Goal: Transaction & Acquisition: Purchase product/service

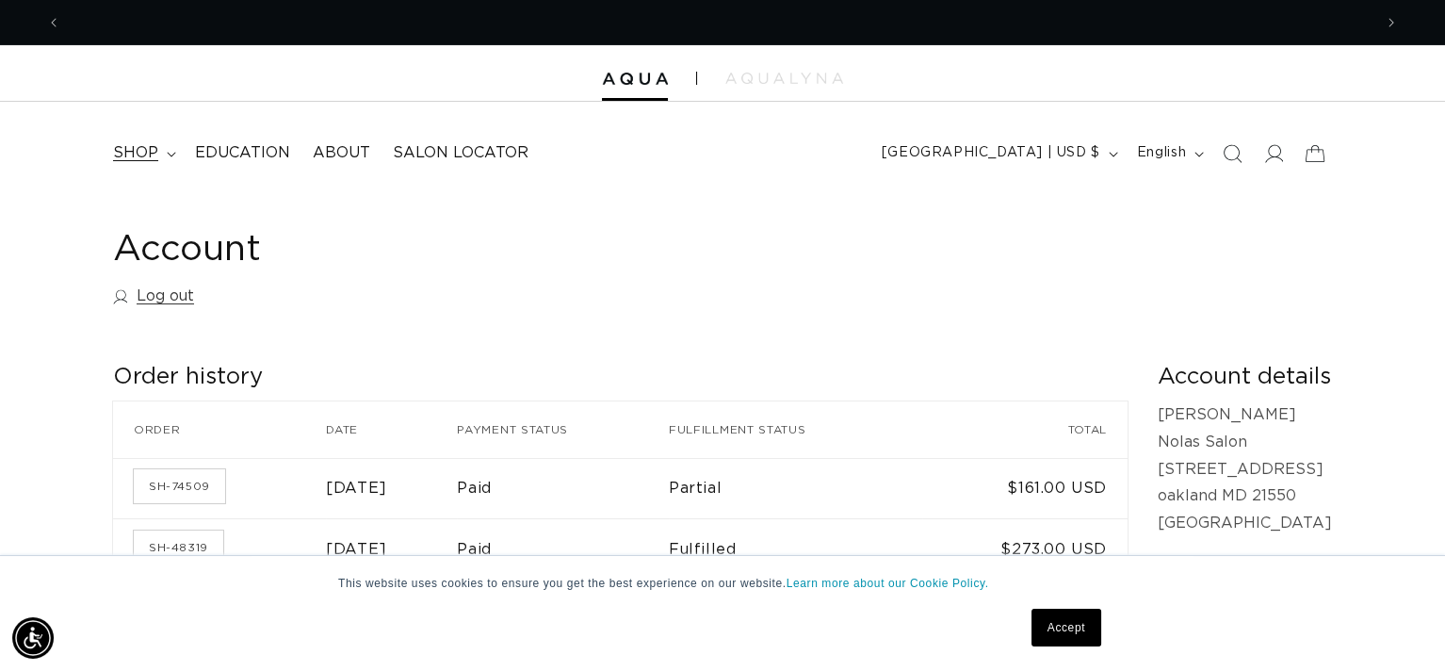
scroll to position [0, 1310]
click at [136, 154] on span "shop" at bounding box center [135, 153] width 45 height 20
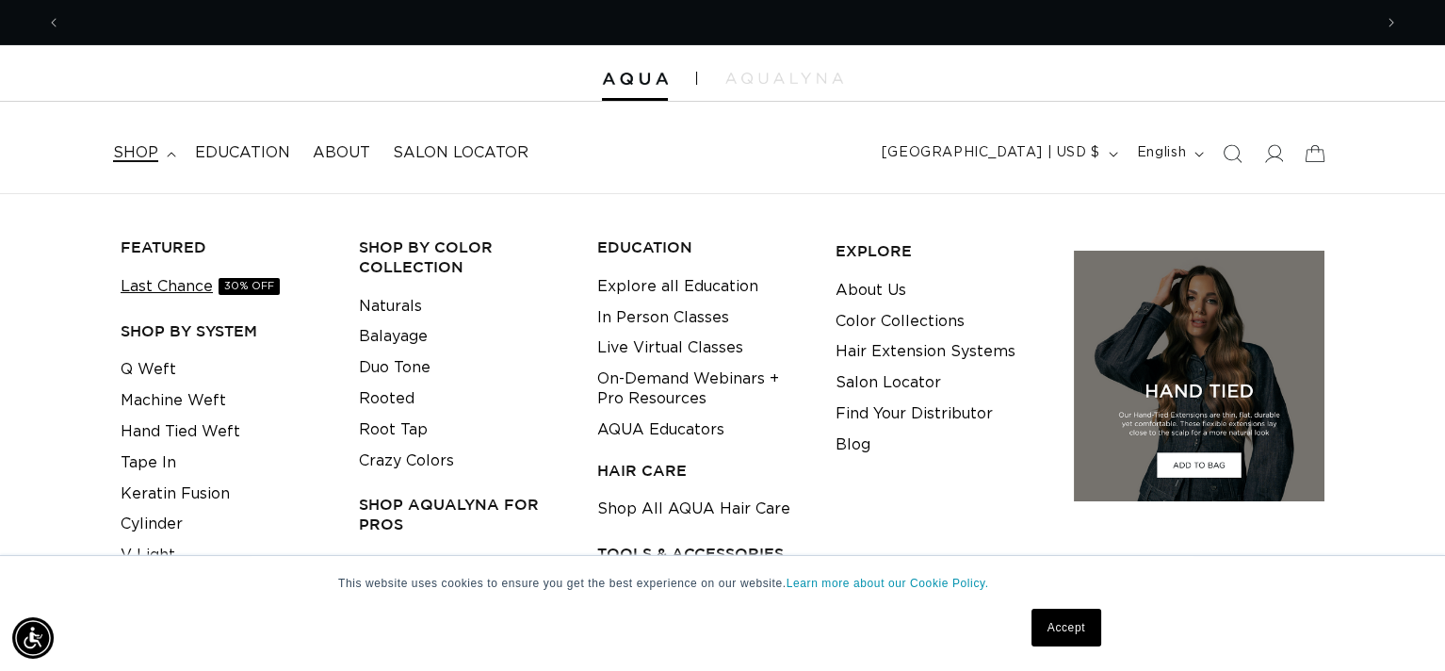
scroll to position [0, 0]
click at [148, 460] on link "Tape In" at bounding box center [149, 462] width 56 height 31
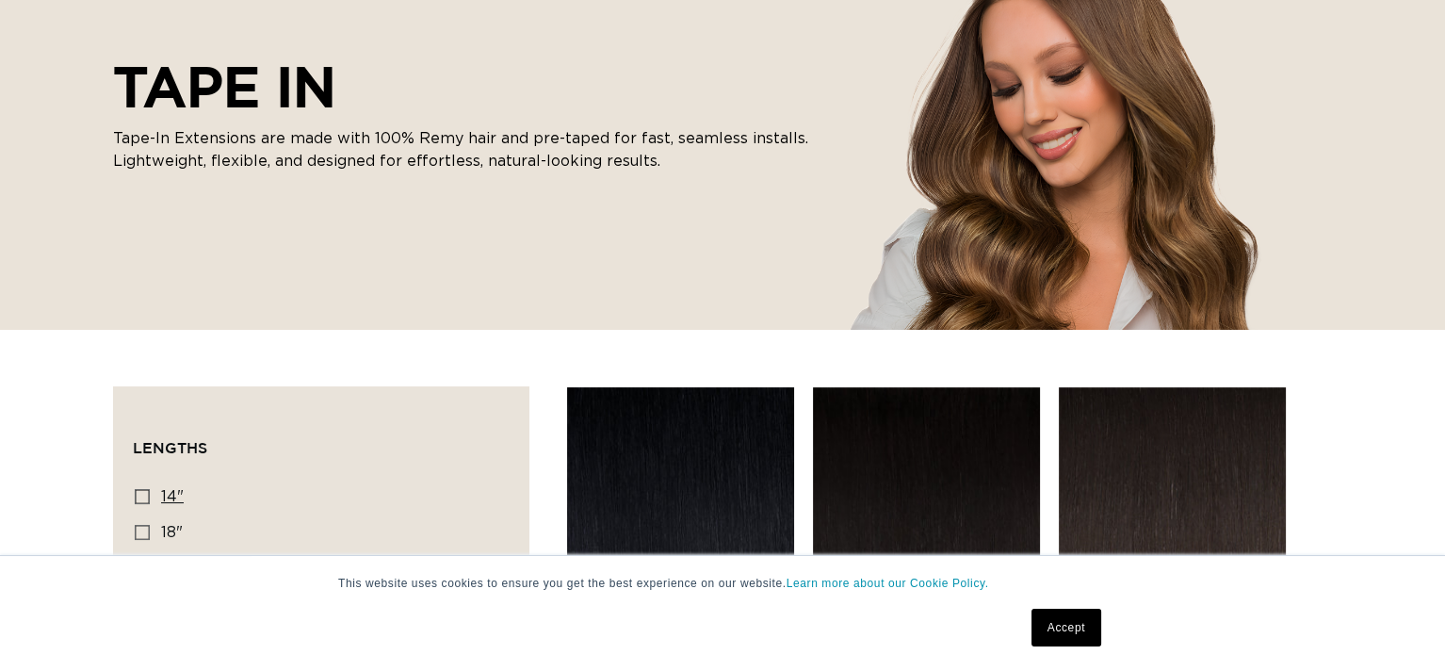
scroll to position [471, 0]
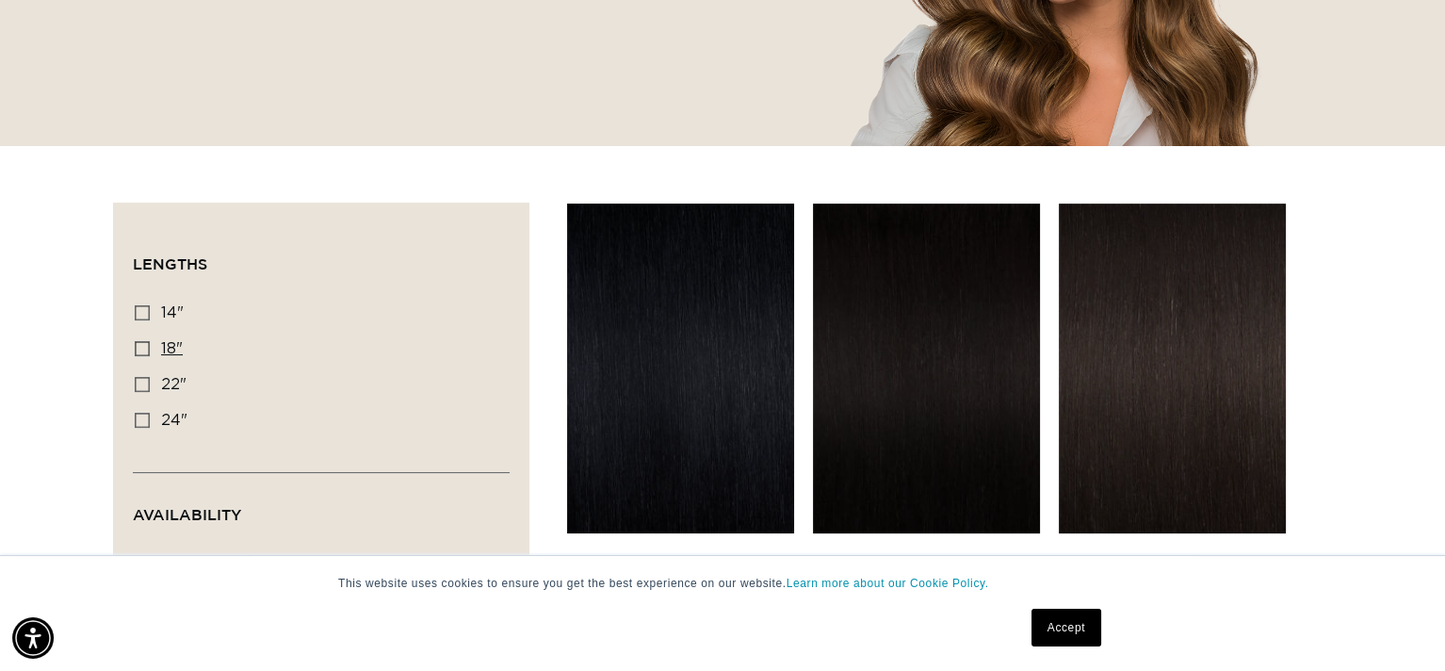
click at [146, 347] on icon at bounding box center [142, 348] width 15 height 15
click at [146, 347] on input "18" 18" (49 products)" at bounding box center [142, 348] width 15 height 15
checkbox input "true"
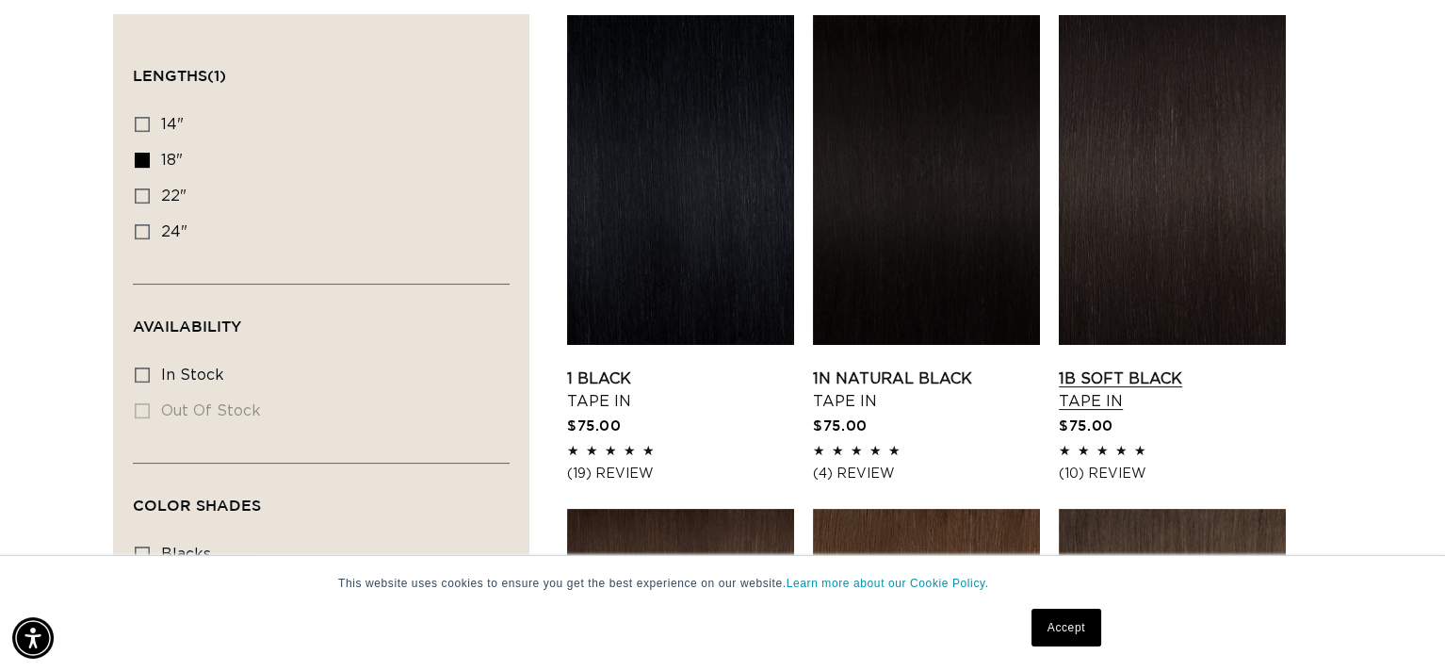
click at [1122, 377] on link "1B Soft Black Tape In" at bounding box center [1172, 389] width 227 height 45
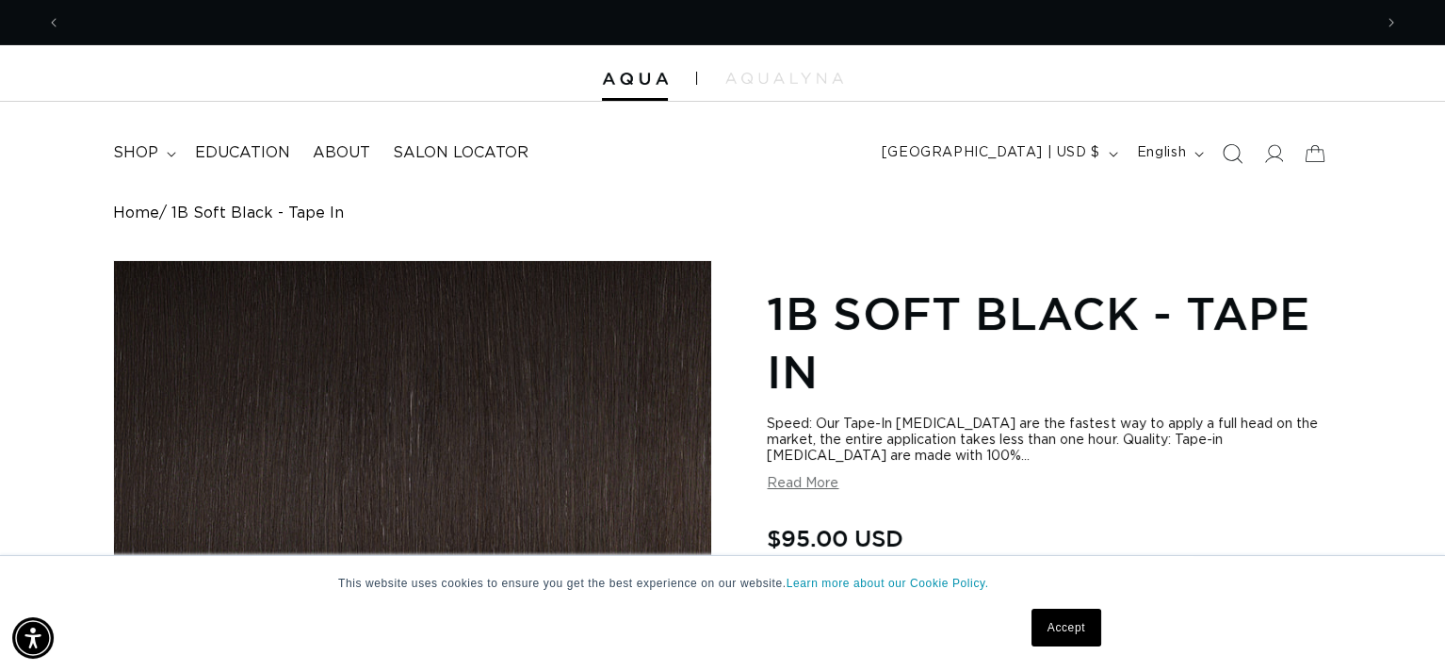
scroll to position [0, 1310]
click at [1273, 151] on icon at bounding box center [1273, 153] width 20 height 20
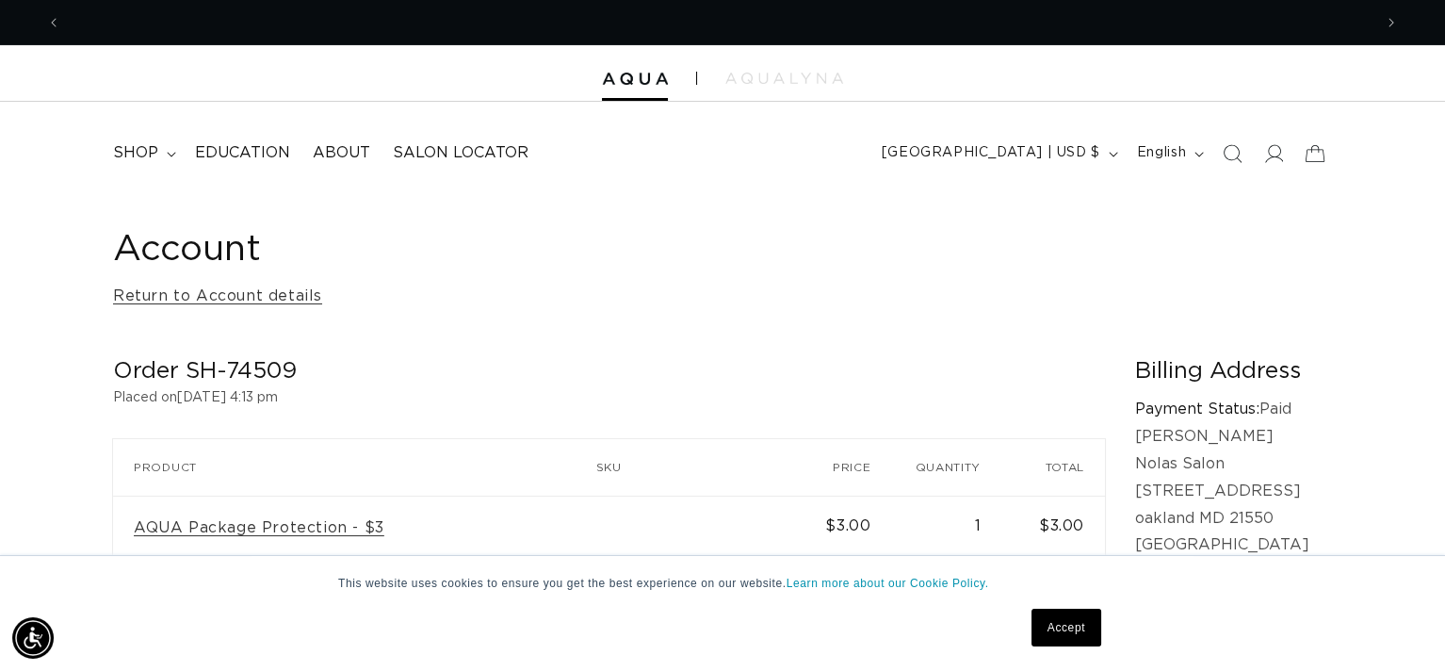
scroll to position [0, 2621]
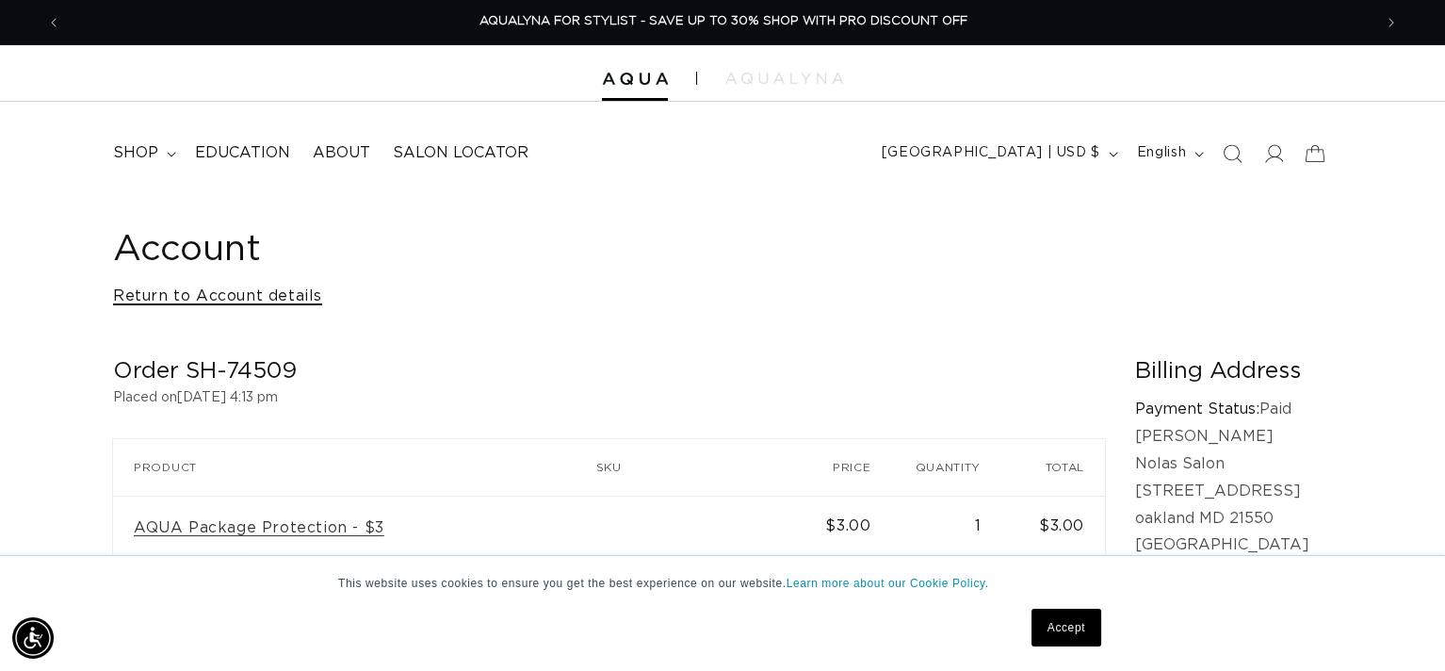
click at [284, 298] on link "Return to Account details" at bounding box center [217, 296] width 209 height 27
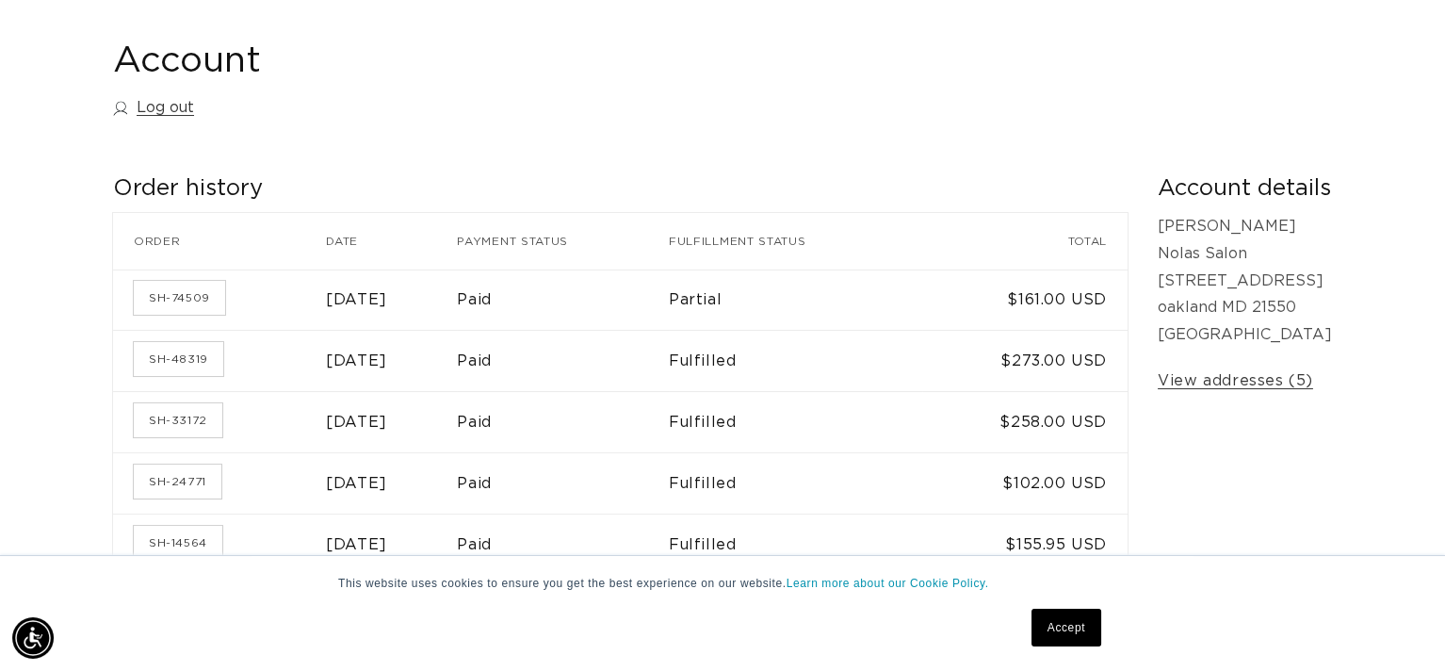
scroll to position [0, 1310]
click at [172, 356] on link "SH-48319" at bounding box center [178, 359] width 89 height 34
click at [180, 418] on link "SH-33172" at bounding box center [178, 420] width 89 height 34
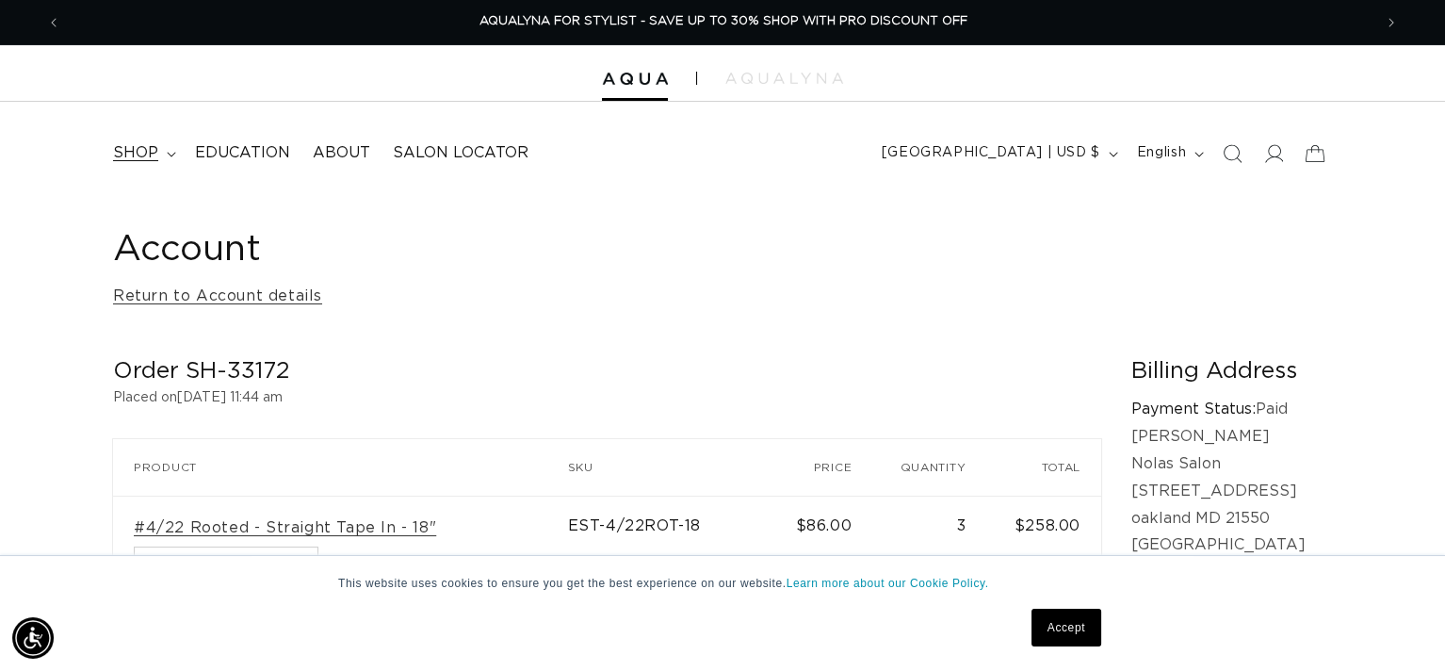
click at [156, 149] on span "shop" at bounding box center [135, 153] width 45 height 20
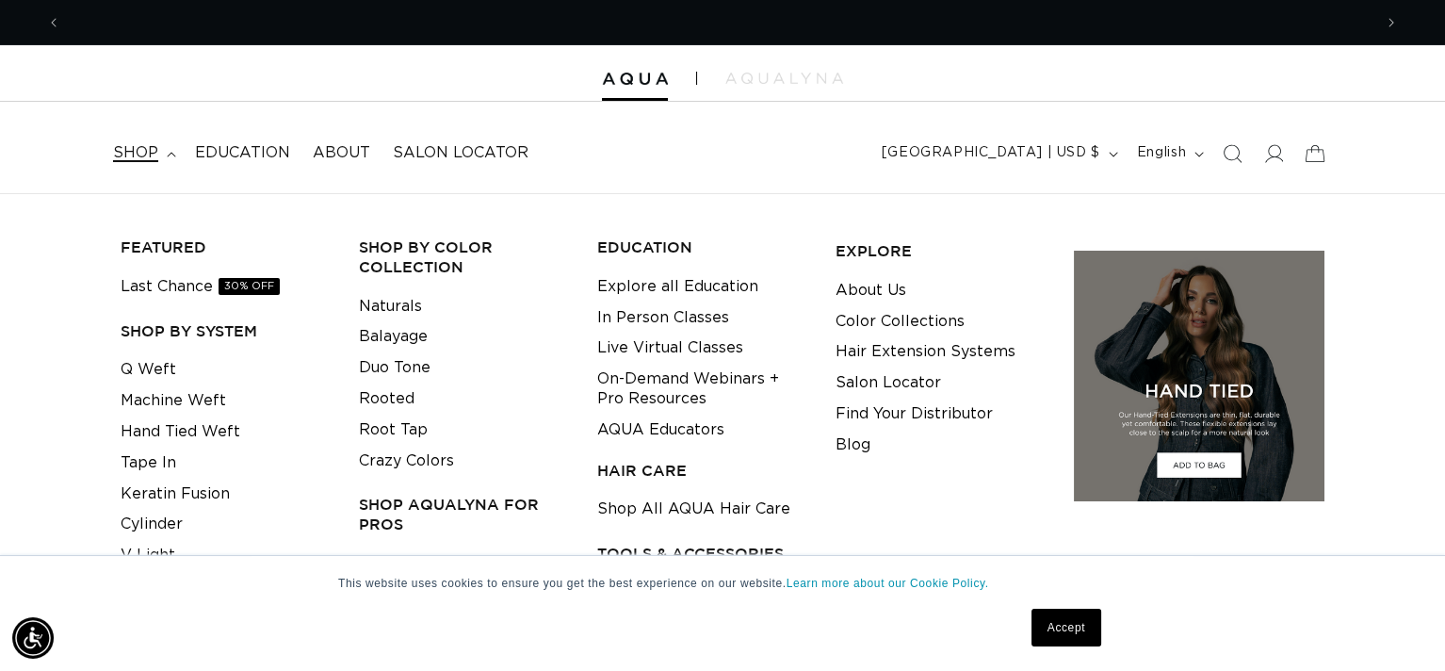
scroll to position [0, 2621]
click at [145, 462] on link "Tape In" at bounding box center [149, 462] width 56 height 31
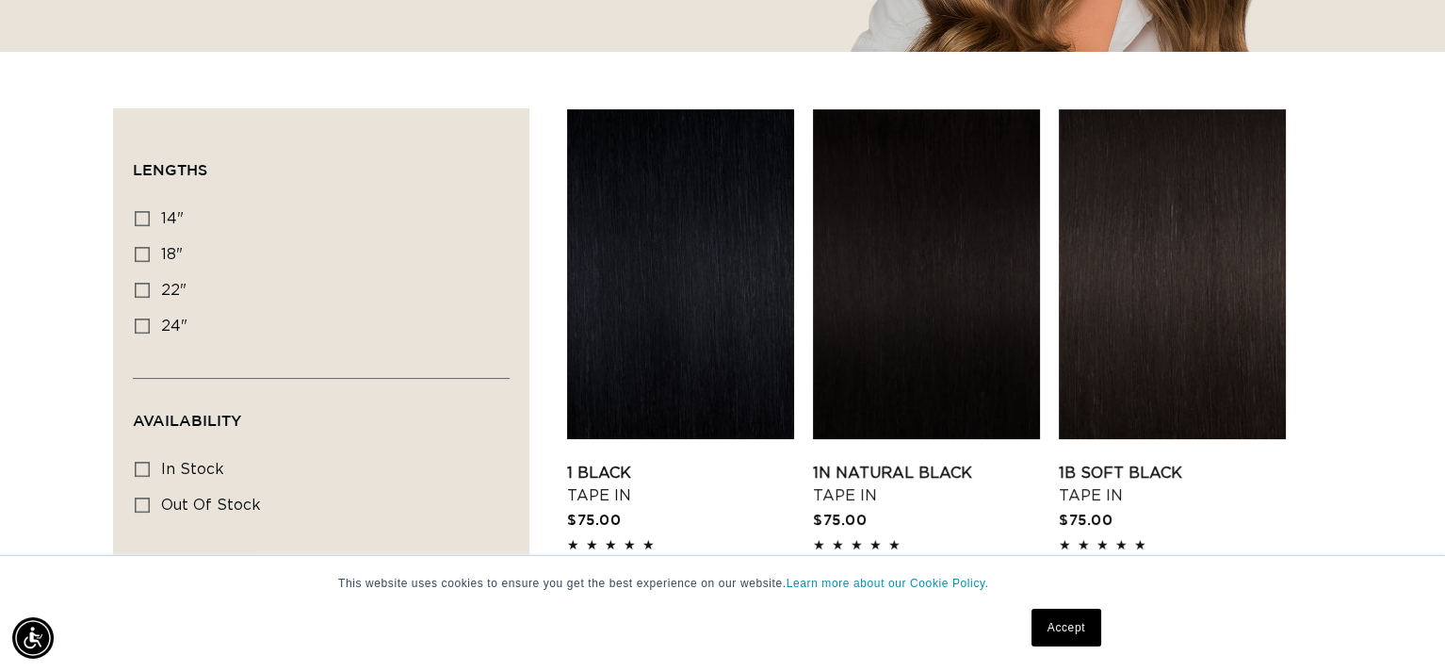
scroll to position [0, 1310]
click at [142, 248] on icon at bounding box center [142, 254] width 15 height 15
click at [142, 248] on input "18" 18" (49 products)" at bounding box center [142, 254] width 15 height 15
checkbox input "true"
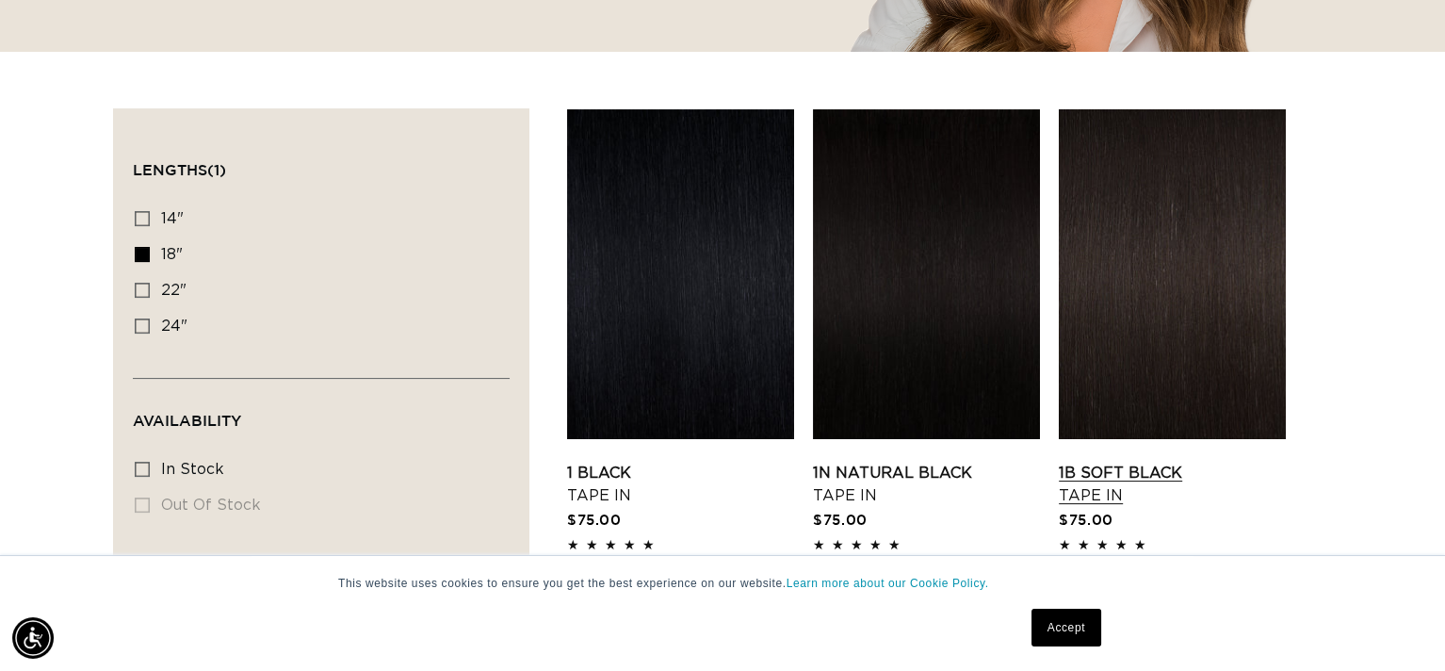
click at [1142, 470] on link "1B Soft Black Tape In" at bounding box center [1172, 484] width 227 height 45
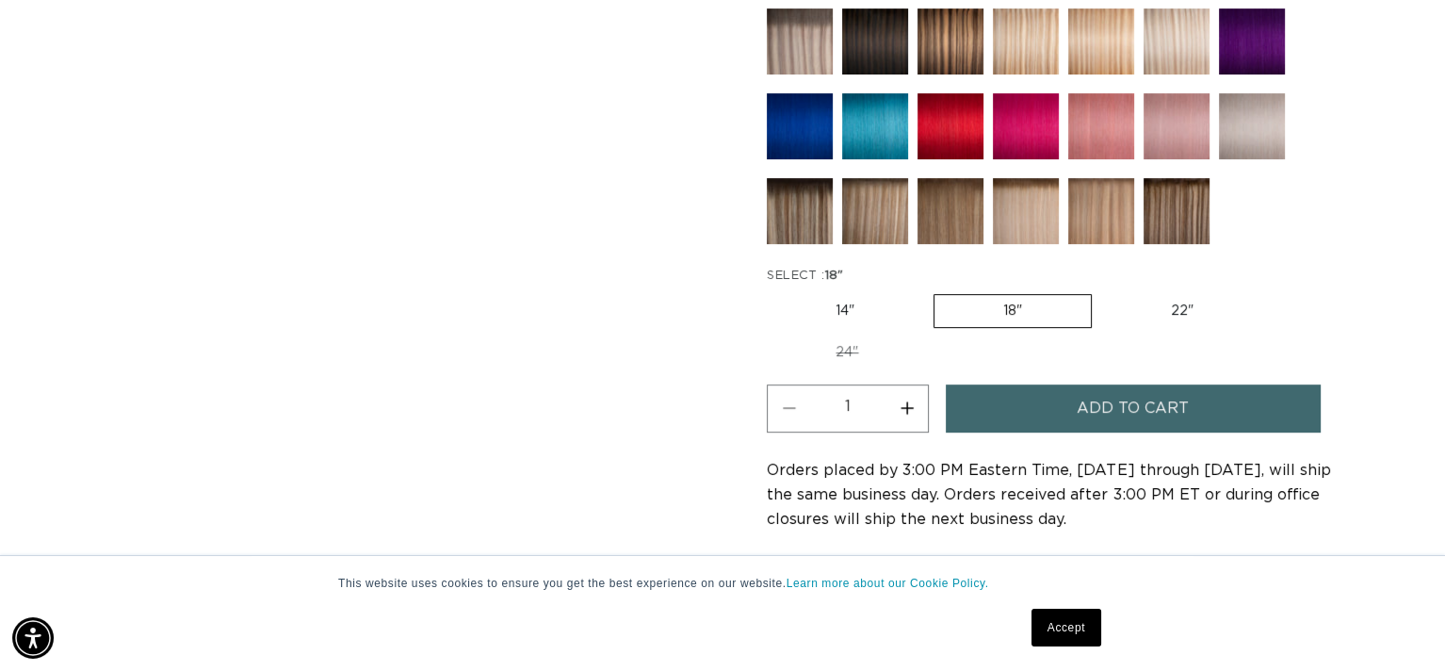
scroll to position [942, 0]
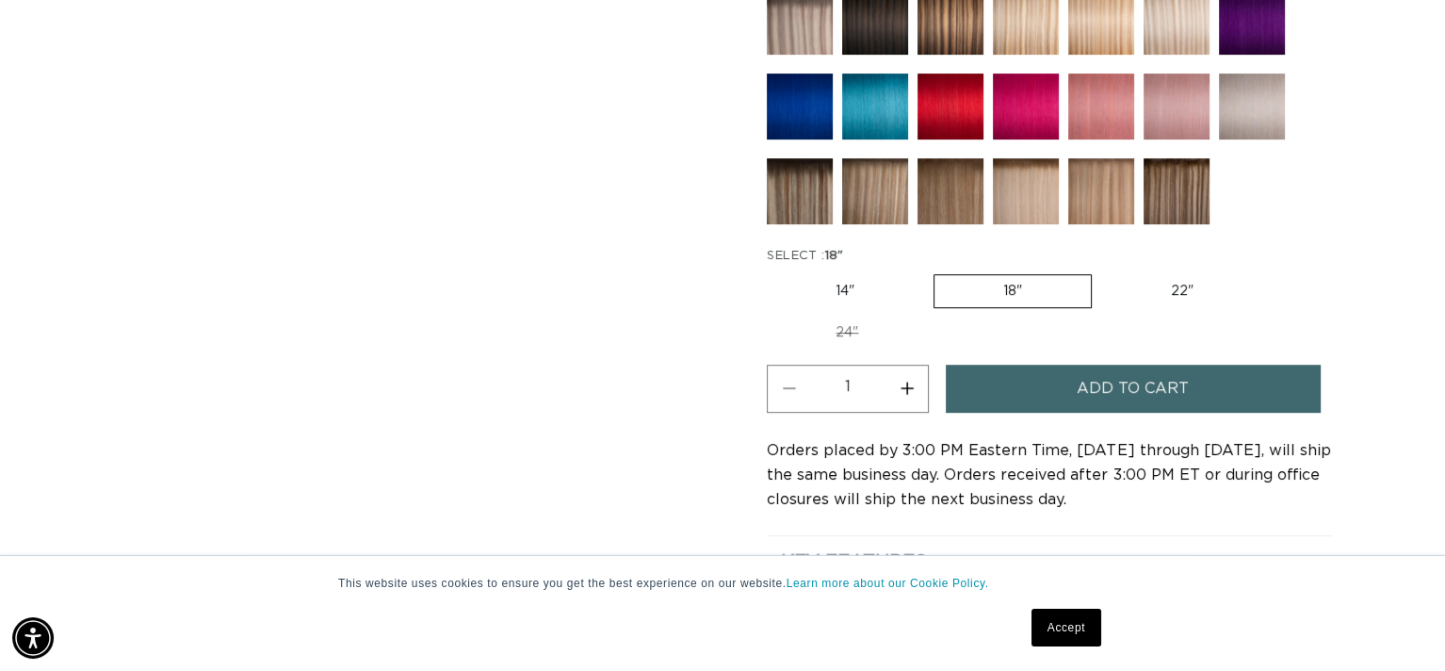
click at [905, 381] on button "Increase quantity for 1B Soft Black - Tape In" at bounding box center [906, 389] width 42 height 48
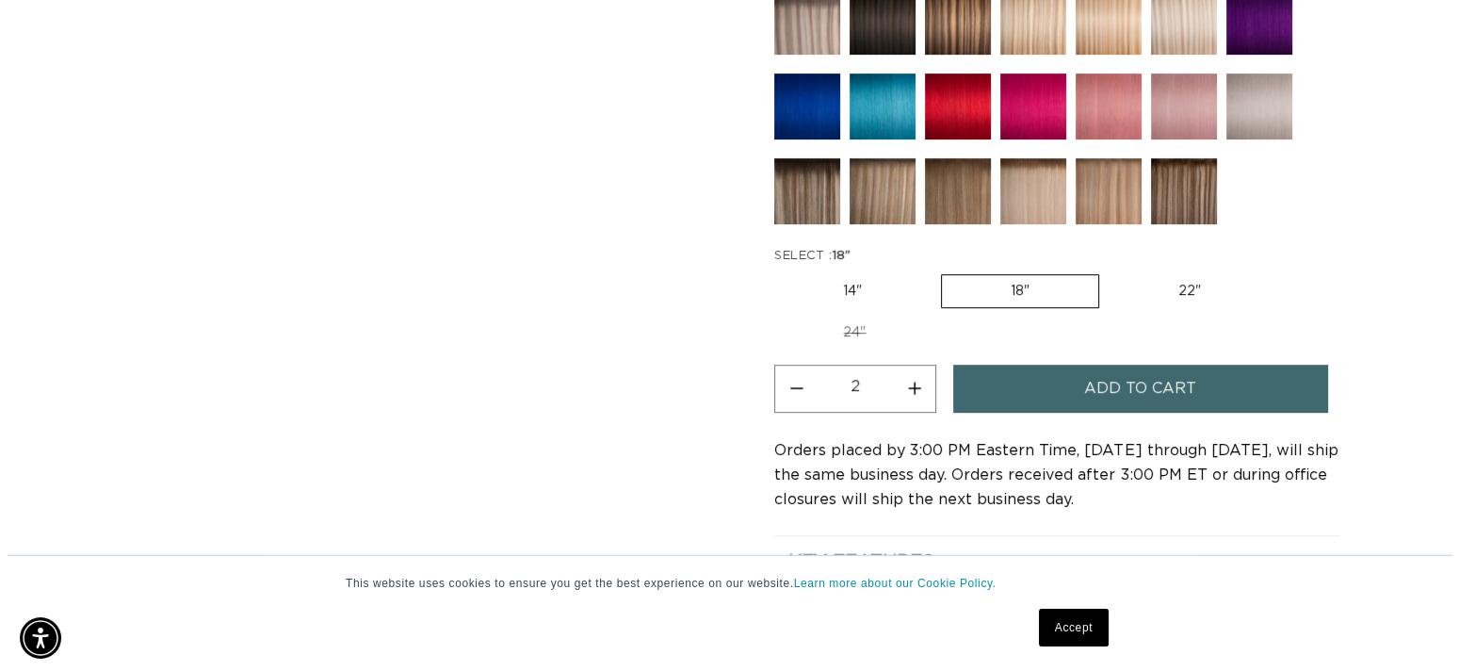
scroll to position [0, 2621]
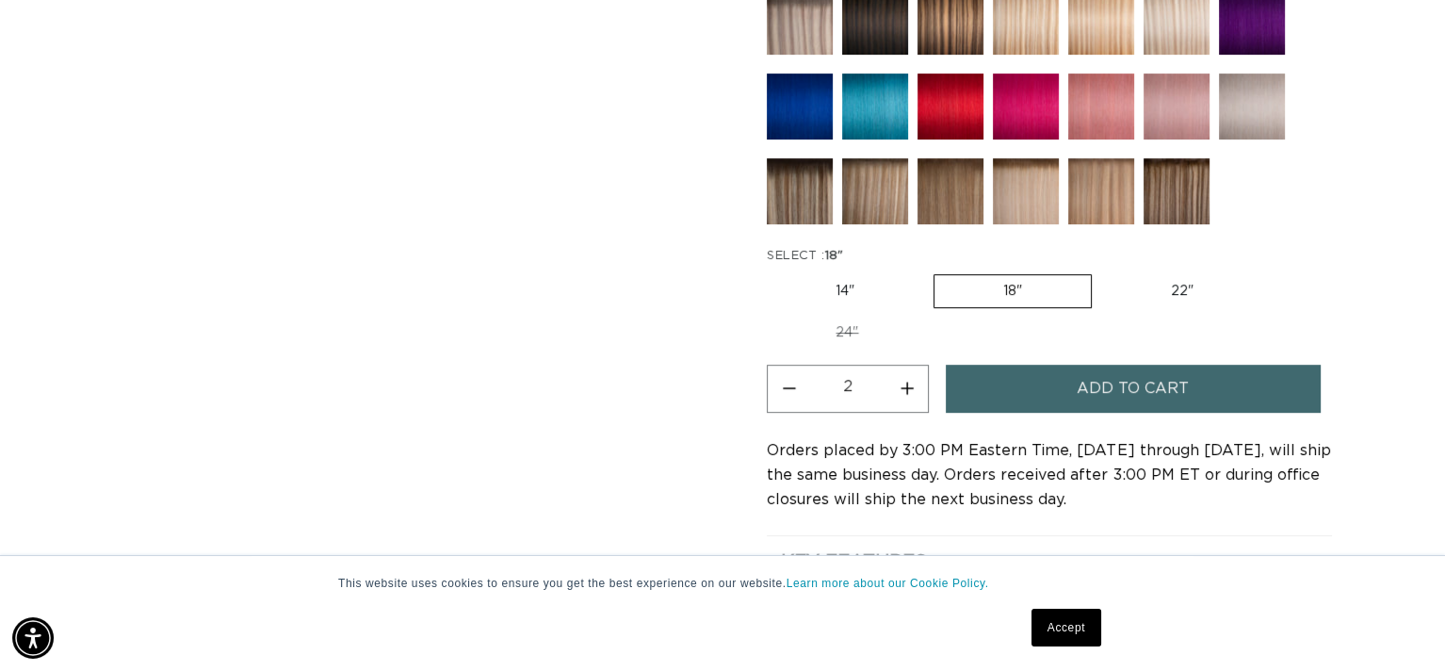
click at [905, 381] on button "Increase quantity for 1B Soft Black - Tape In" at bounding box center [906, 389] width 42 height 48
type input "3"
click at [1094, 382] on span "Add to cart" at bounding box center [1133, 389] width 112 height 48
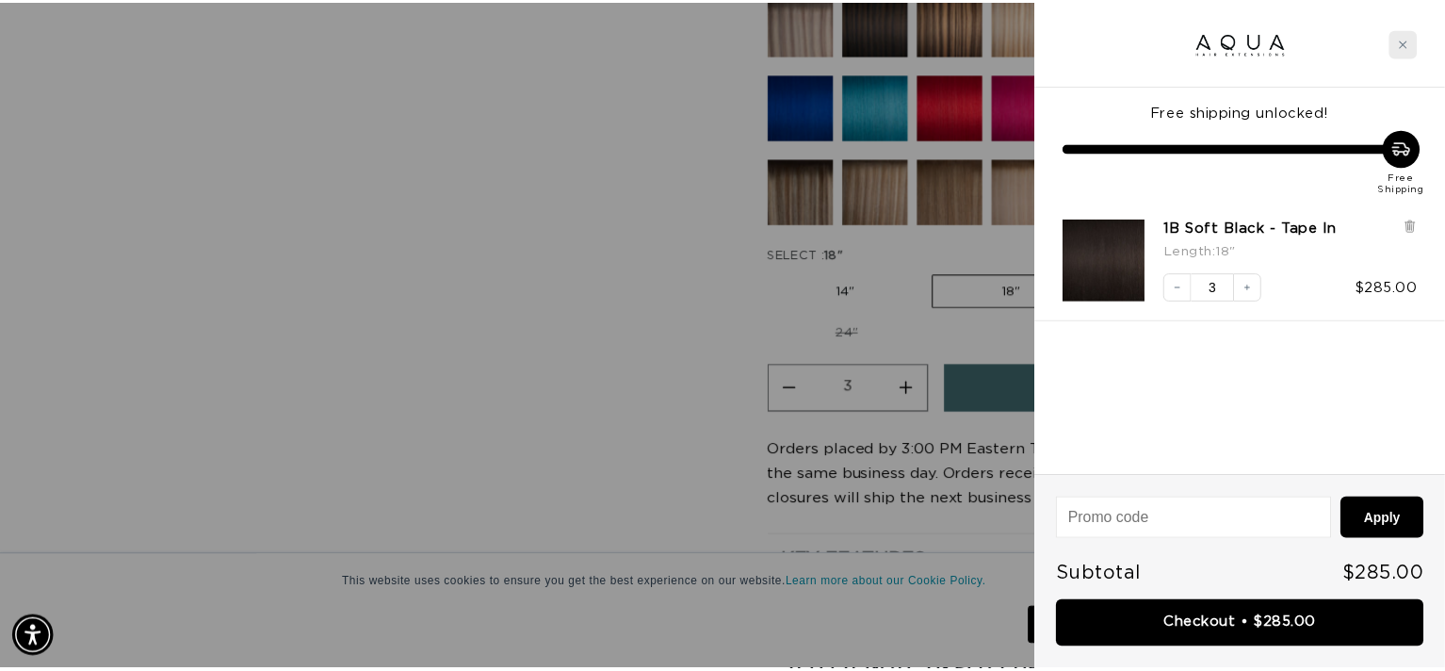
scroll to position [0, 0]
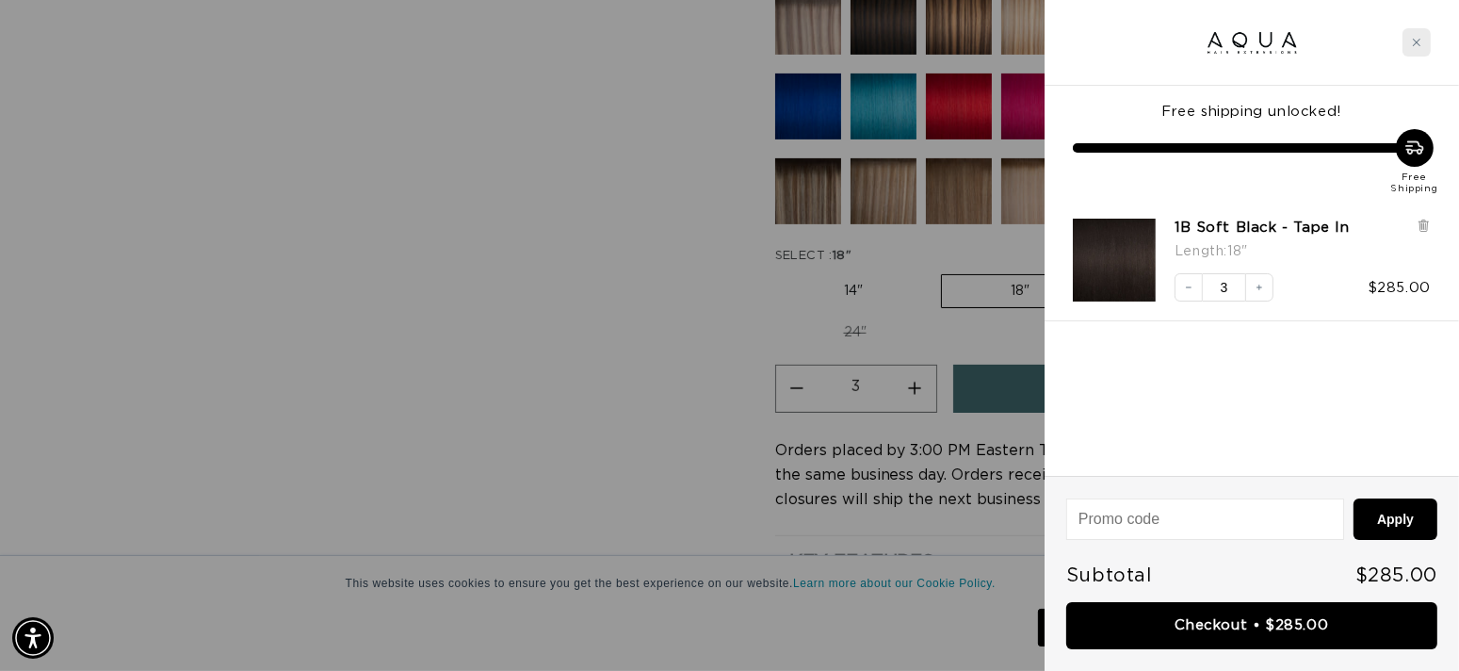
click at [1416, 39] on icon "Close cart" at bounding box center [1416, 42] width 9 height 9
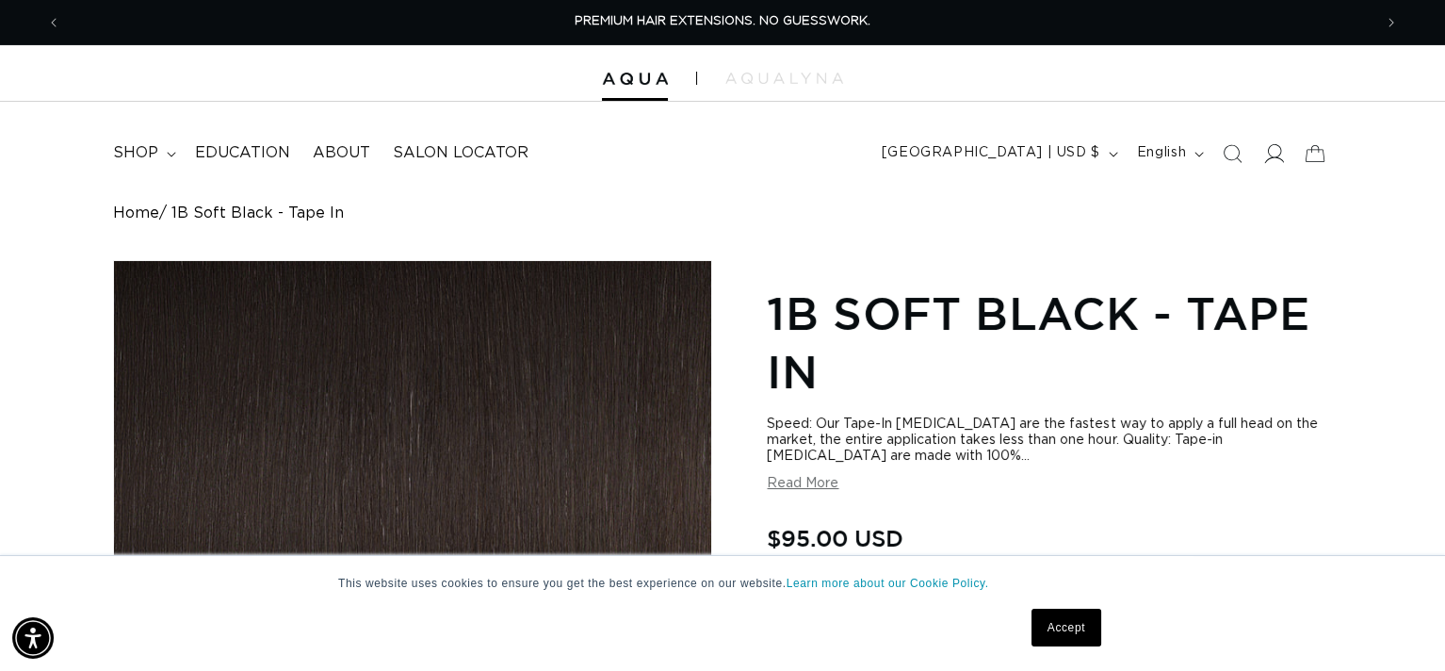
click at [1272, 156] on icon at bounding box center [1275, 153] width 20 height 19
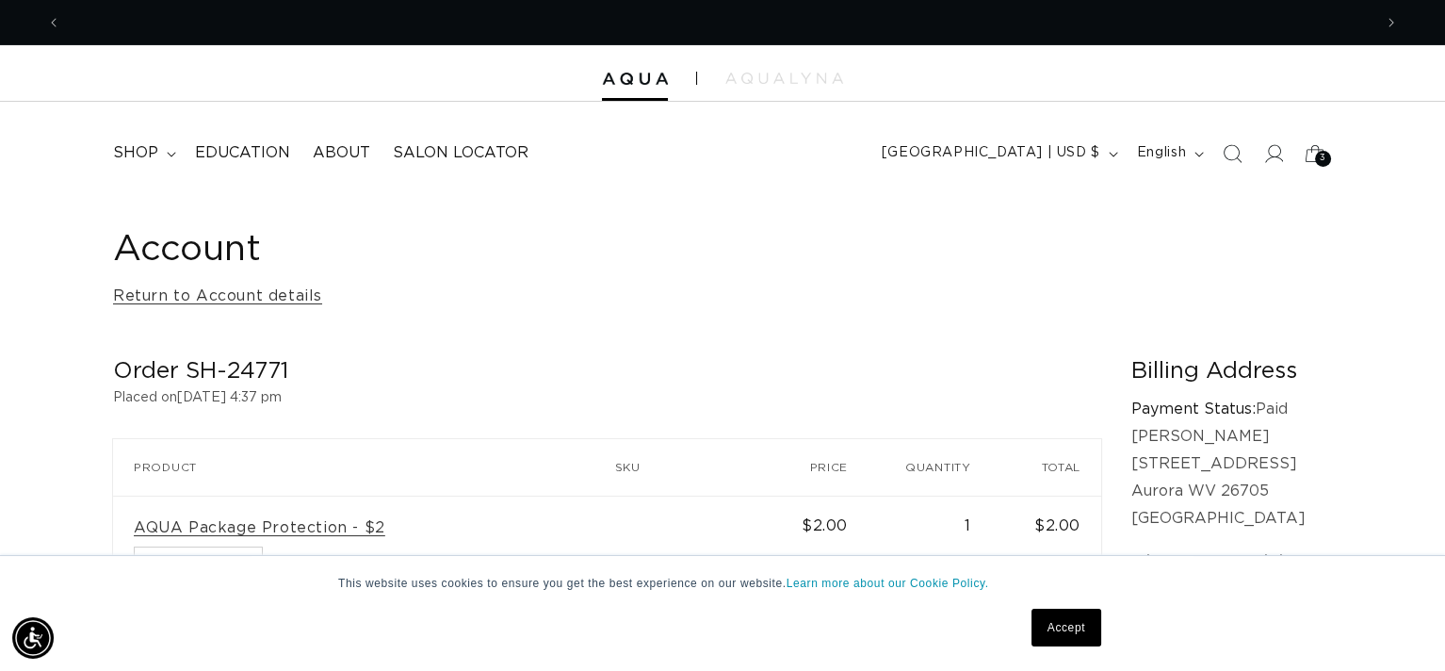
scroll to position [0, 1310]
